Goal: Find specific fact: Find specific fact

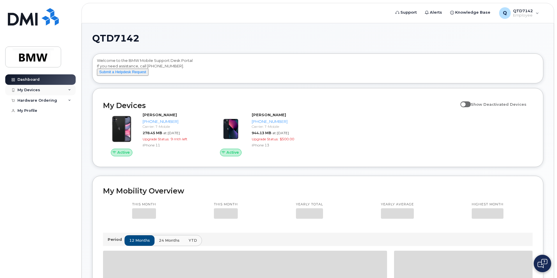
click at [30, 90] on div "My Devices" at bounding box center [28, 90] width 23 height 5
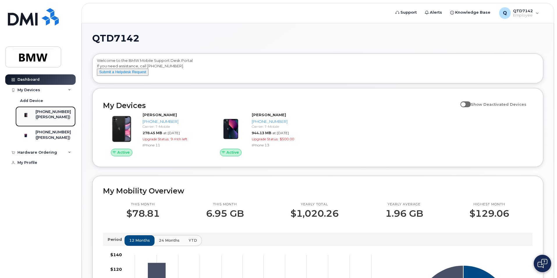
click at [46, 117] on div "([PERSON_NAME])" at bounding box center [52, 117] width 35 height 5
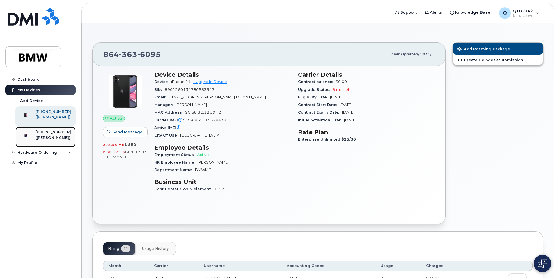
click at [50, 135] on div "[PHONE_NUMBER]" at bounding box center [52, 132] width 35 height 5
click at [46, 140] on div "([PERSON_NAME])" at bounding box center [52, 137] width 35 height 5
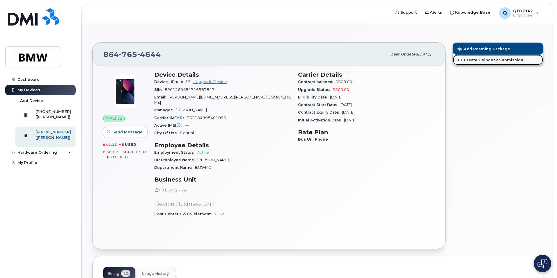
click at [491, 60] on link "Create Helpdesk Submission" at bounding box center [497, 60] width 90 height 10
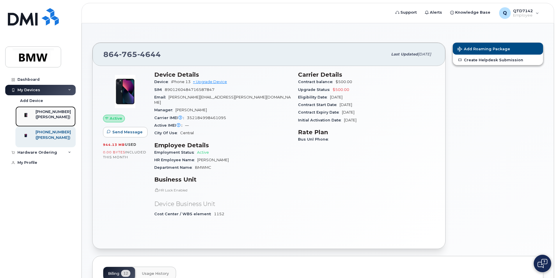
click at [69, 112] on div "[PHONE_NUMBER]" at bounding box center [52, 111] width 35 height 5
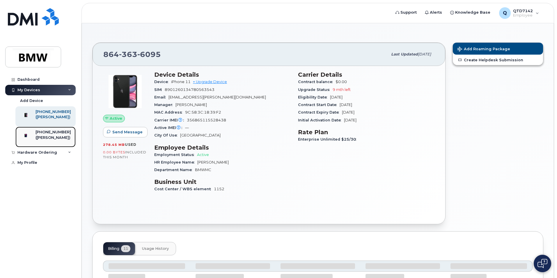
click at [59, 140] on div "([PERSON_NAME])" at bounding box center [52, 137] width 35 height 5
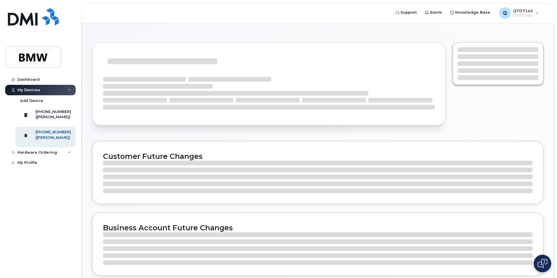
click at [60, 140] on div "([PERSON_NAME])" at bounding box center [52, 137] width 35 height 5
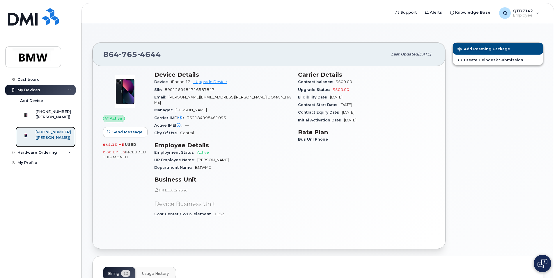
click at [44, 134] on div "[PHONE_NUMBER]" at bounding box center [52, 132] width 35 height 5
drag, startPoint x: 227, startPoint y: 97, endPoint x: 170, endPoint y: 99, distance: 57.0
click at [170, 99] on div "Email wolfgang.eb.ernst@bmw.de" at bounding box center [222, 100] width 137 height 13
copy span "[PERSON_NAME][EMAIL_ADDRESS][PERSON_NAME][DOMAIN_NAME]"
click at [216, 90] on div "SIM 8901260484716587847" at bounding box center [222, 90] width 137 height 8
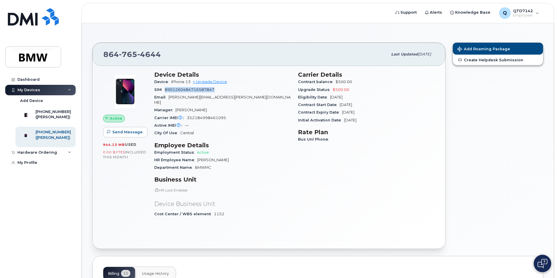
drag, startPoint x: 216, startPoint y: 90, endPoint x: 183, endPoint y: 90, distance: 32.6
click at [183, 90] on div "SIM 8901260484716587847" at bounding box center [222, 90] width 137 height 8
copy span "8901260484716587847"
drag, startPoint x: 230, startPoint y: 114, endPoint x: 188, endPoint y: 115, distance: 42.2
click at [188, 115] on div "Carrier IMEI Carrier IMEI is reported during the last billing cycle or change o…" at bounding box center [222, 118] width 137 height 8
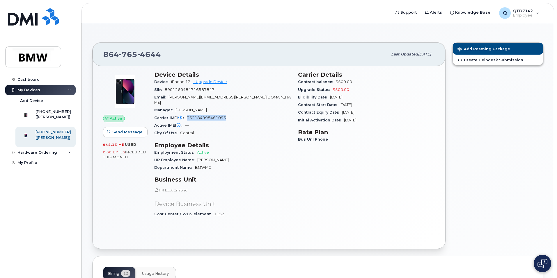
copy span "352184998461095"
click at [50, 120] on div "([PERSON_NAME])" at bounding box center [52, 117] width 35 height 5
click at [49, 117] on div "([PERSON_NAME])" at bounding box center [52, 117] width 35 height 5
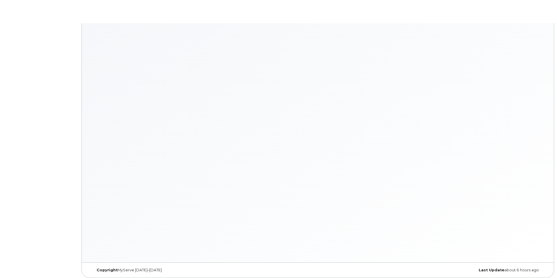
click at [49, 117] on body "× × Keyboard Shortcuts Help ? Show this modal Navigation G D Go to devices G I …" at bounding box center [278, 140] width 557 height 281
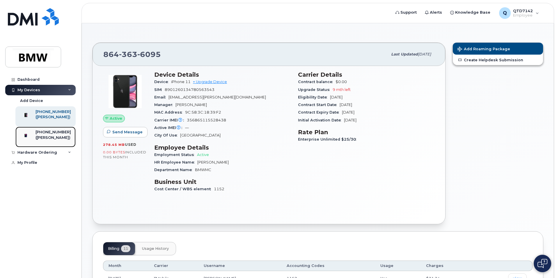
click at [51, 135] on div "[PHONE_NUMBER]" at bounding box center [52, 132] width 35 height 5
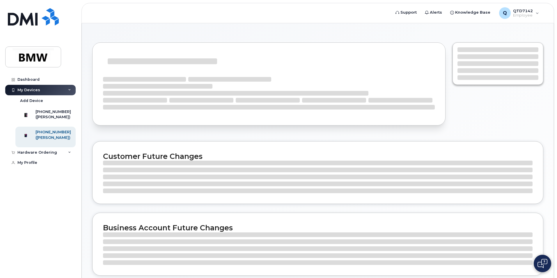
click at [51, 135] on div "[PHONE_NUMBER]" at bounding box center [52, 132] width 35 height 5
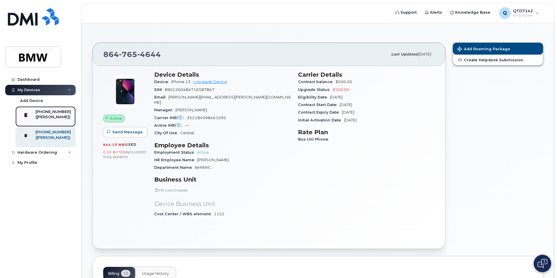
click at [44, 118] on div "([PERSON_NAME])" at bounding box center [52, 117] width 35 height 5
